Goal: Communication & Community: Answer question/provide support

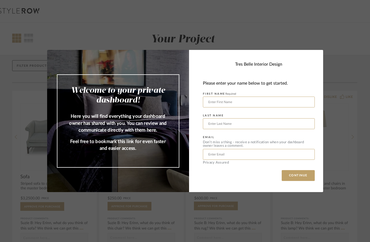
click at [353, 97] on div "Welcome to your private dashboard! Here you will find everything your dashboard…" at bounding box center [185, 121] width 370 height 242
click at [231, 101] on input "text" at bounding box center [259, 101] width 112 height 11
type input "Lexie"
type input "[PERSON_NAME]"
type input "L"
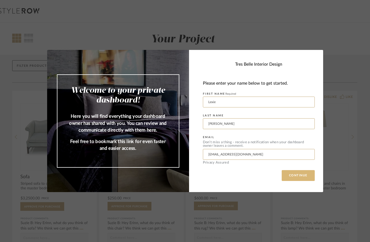
type input "[EMAIL_ADDRESS][DOMAIN_NAME]"
click at [298, 174] on button "CONTINUE" at bounding box center [298, 175] width 33 height 11
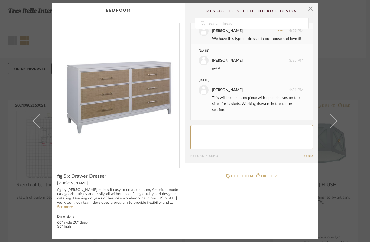
scroll to position [49, 0]
click at [246, 134] on textarea at bounding box center [251, 137] width 122 height 24
type textarea "I"
type textarea "Great. Thank you."
click at [308, 154] on form "Return = Send Send" at bounding box center [251, 141] width 122 height 33
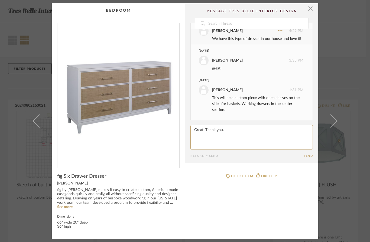
click at [307, 157] on button "Send" at bounding box center [308, 156] width 9 height 4
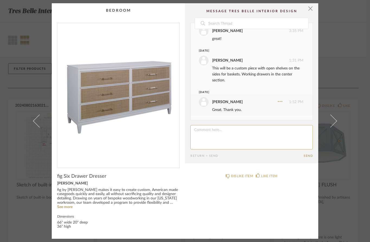
click at [313, 9] on cpp-summary-comments "Date [DATE] [PERSON_NAME] 4:01 PM another dresser idea with many finishes and t…" at bounding box center [251, 83] width 133 height 160
click at [309, 11] on span "button" at bounding box center [310, 8] width 11 height 11
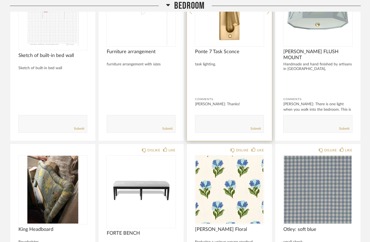
scroll to position [137, 0]
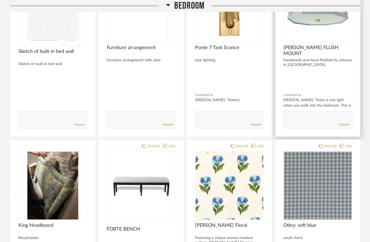
click at [318, 99] on div "[PERSON_NAME]: There is one light when you walk into the bedroom. This is wha..." at bounding box center [317, 105] width 69 height 16
